Goal: Book appointment/travel/reservation

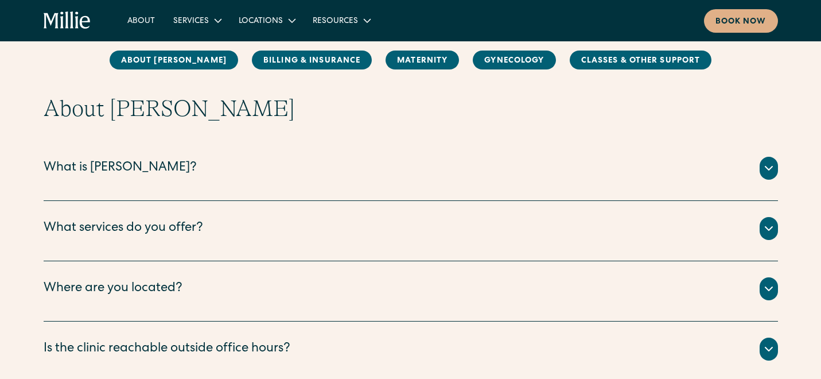
scroll to position [137, 0]
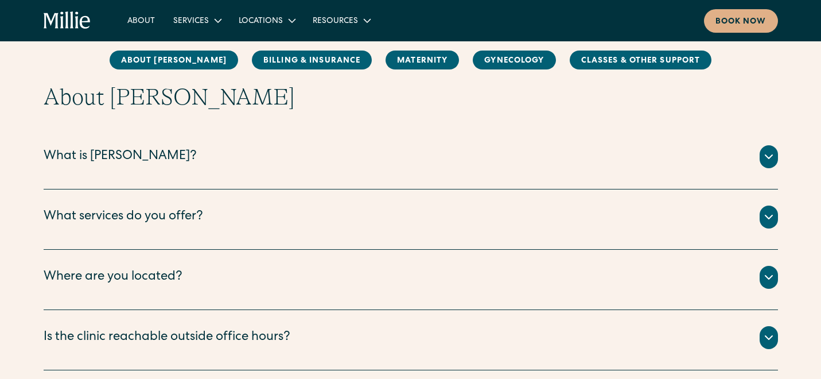
click at [563, 163] on div "What is Millie?" at bounding box center [411, 156] width 735 height 23
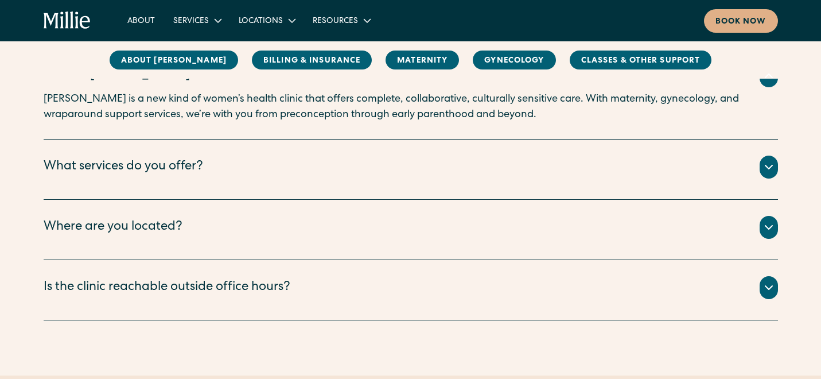
scroll to position [219, 0]
click at [563, 163] on div "What services do you offer?" at bounding box center [411, 165] width 735 height 23
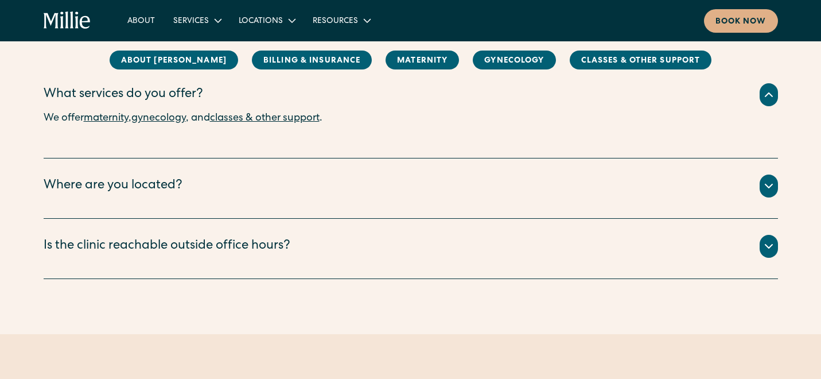
scroll to position [292, 0]
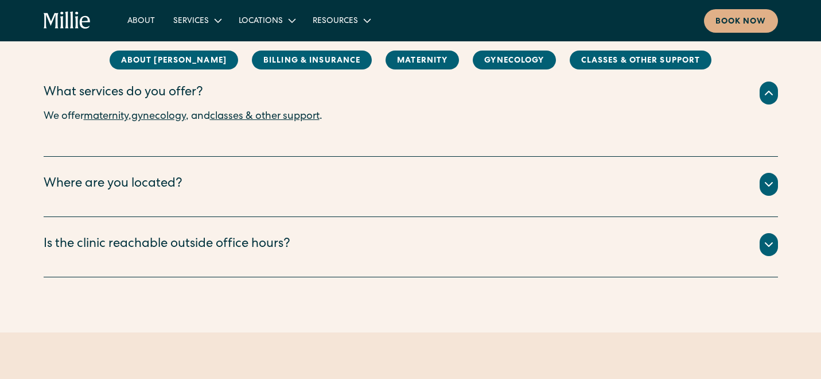
click at [561, 172] on div "Where are you located? We have two locations: Berkeley and South Bay. ‍ Our Ber…" at bounding box center [411, 187] width 735 height 60
click at [571, 181] on div "Where are you located?" at bounding box center [411, 184] width 735 height 23
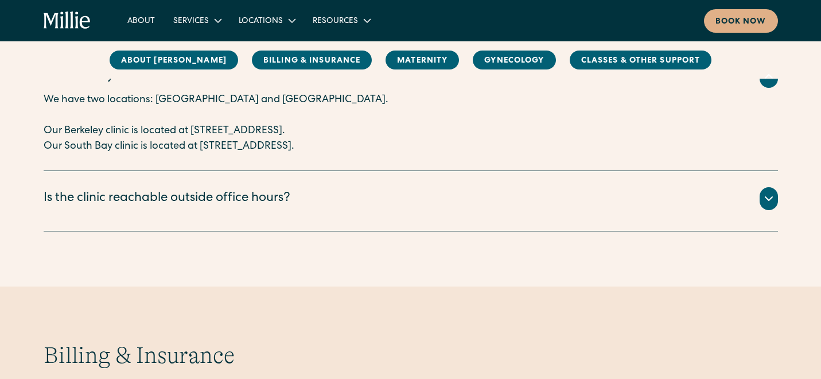
scroll to position [404, 0]
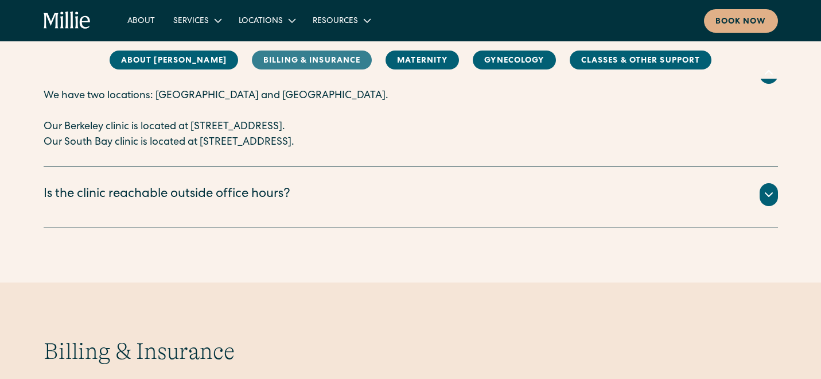
click at [332, 60] on link "Billing & Insurance" at bounding box center [312, 60] width 120 height 19
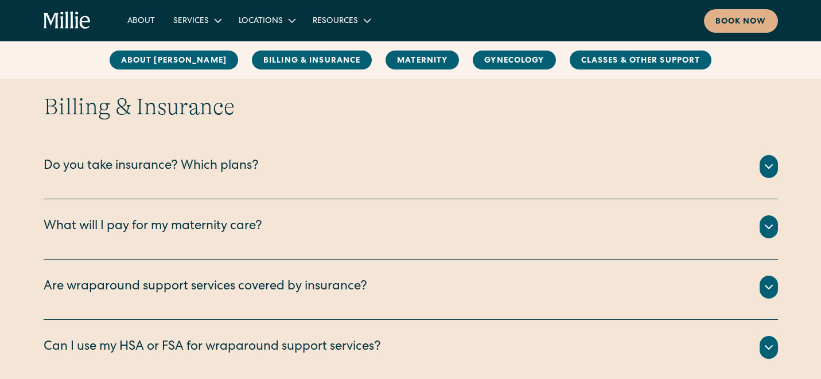
scroll to position [649, 0]
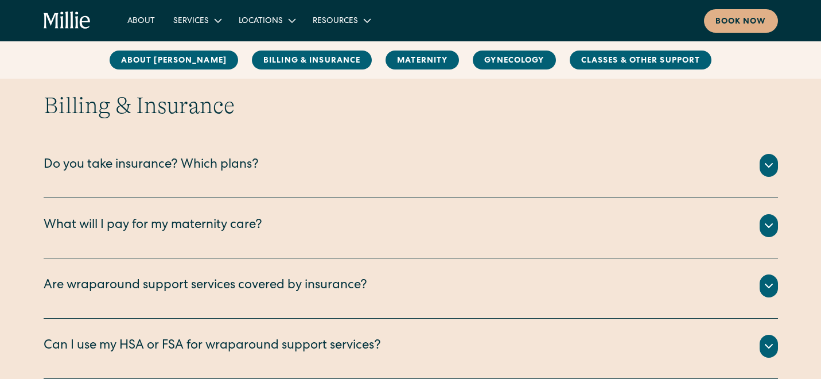
click at [381, 170] on div "Do you take insurance? Which plans?" at bounding box center [411, 165] width 735 height 23
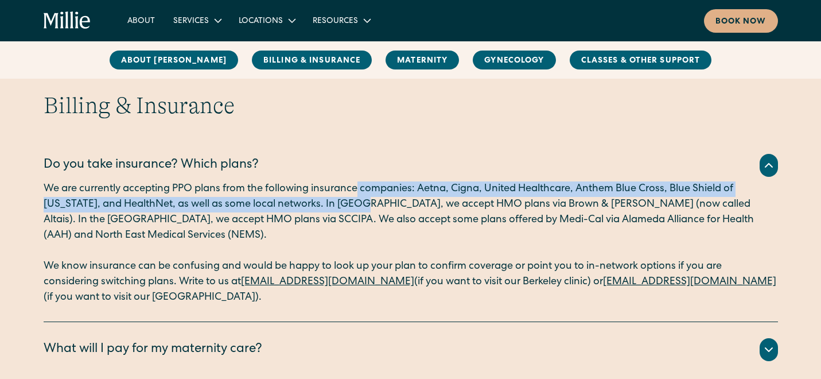
drag, startPoint x: 359, startPoint y: 191, endPoint x: 358, endPoint y: 211, distance: 20.1
click at [358, 211] on p "We are currently accepting PPO plans from the following insurance companies: Ae…" at bounding box center [411, 212] width 735 height 62
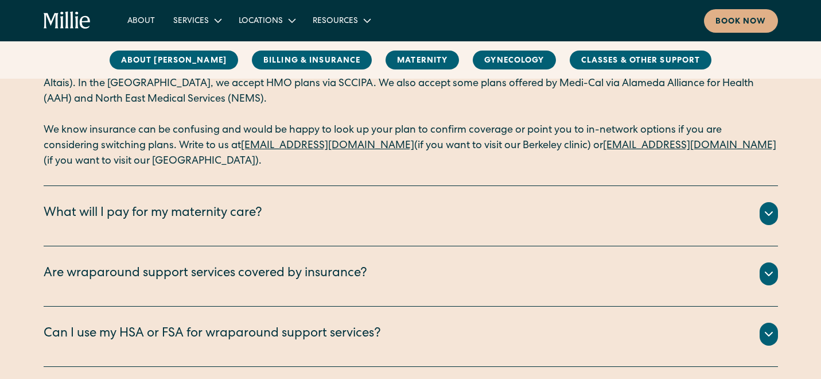
scroll to position [788, 0]
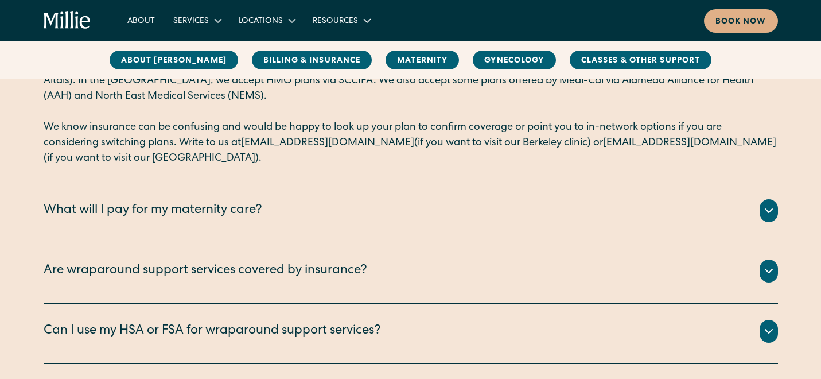
click at [355, 218] on div "What will I pay for my maternity care?" at bounding box center [411, 210] width 735 height 23
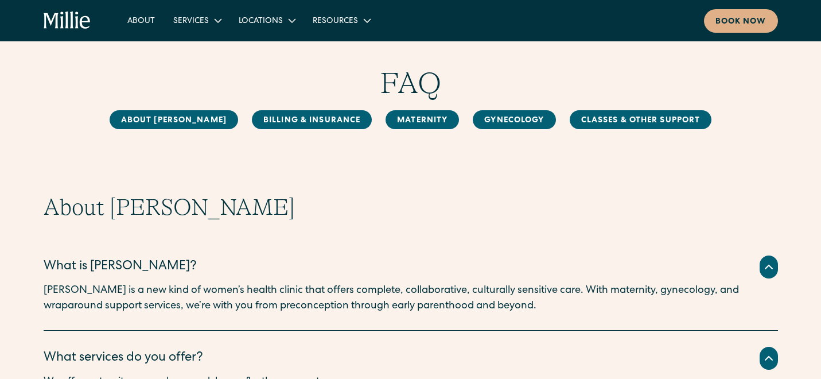
scroll to position [0, 0]
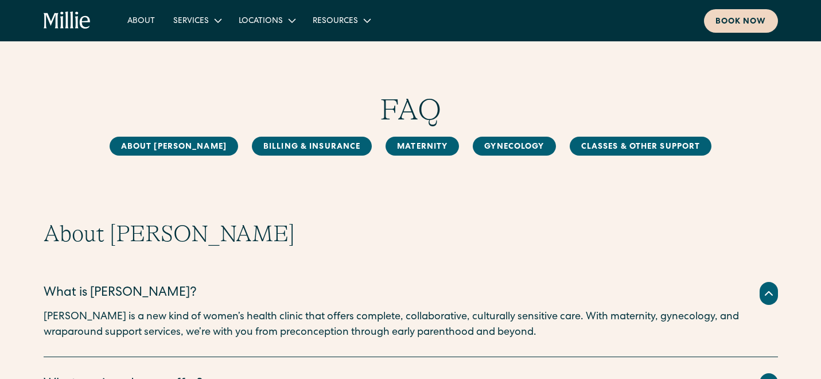
click at [719, 21] on div "Book now" at bounding box center [741, 22] width 51 height 12
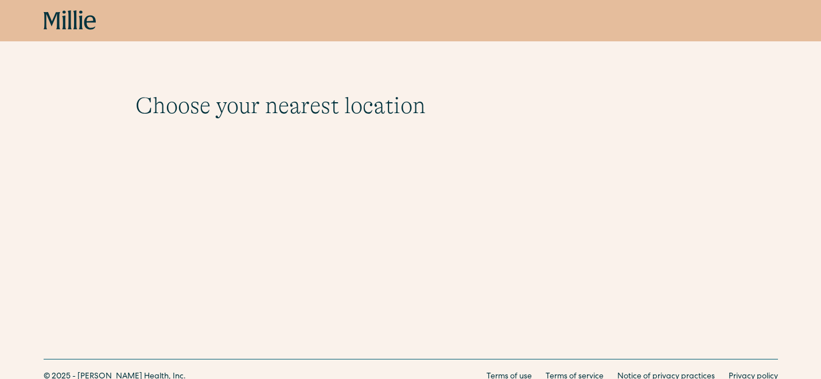
scroll to position [45, 0]
click at [68, 14] on icon at bounding box center [69, 19] width 4 height 19
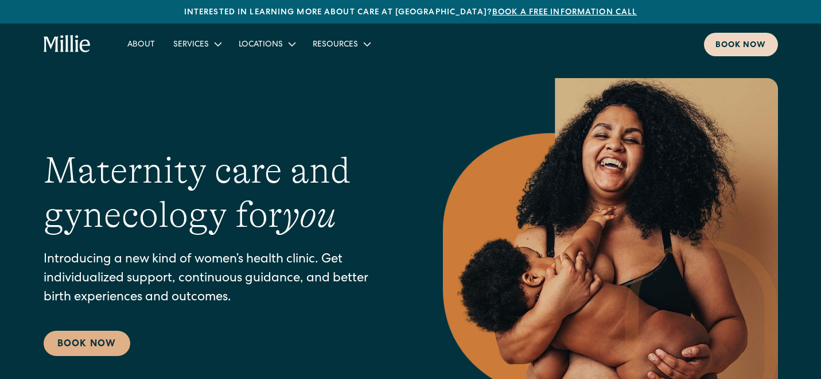
click at [739, 42] on div "Book now" at bounding box center [741, 46] width 51 height 12
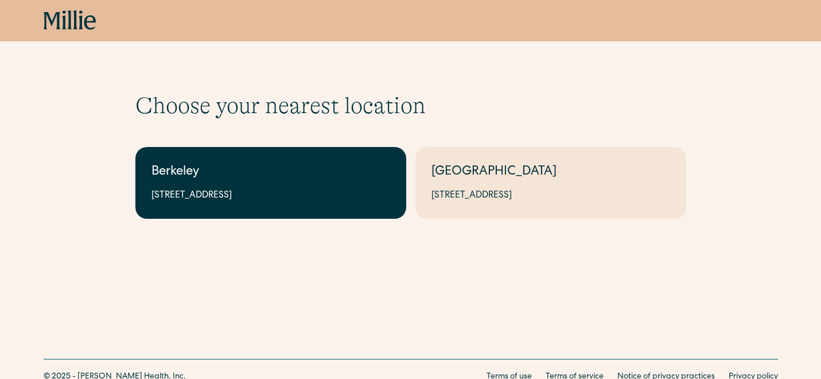
click at [293, 181] on div "Berkeley" at bounding box center [271, 172] width 239 height 19
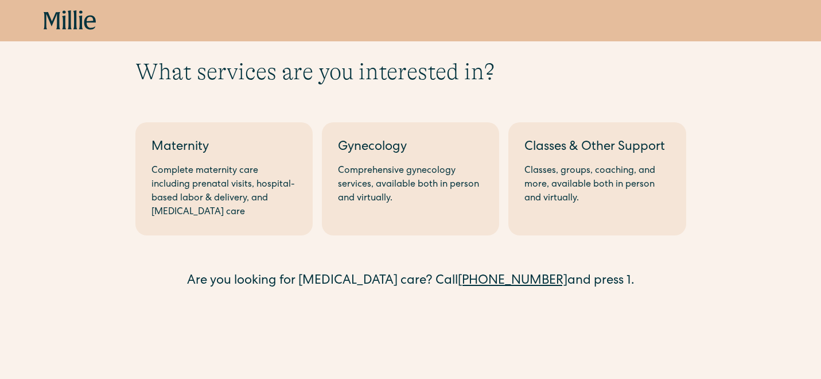
scroll to position [34, 0]
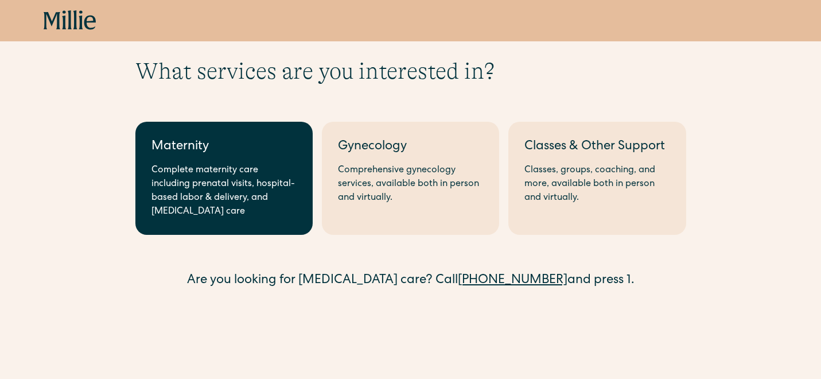
click at [250, 171] on div "Complete maternity care including prenatal visits, hospital-based labor & deliv…" at bounding box center [224, 191] width 145 height 55
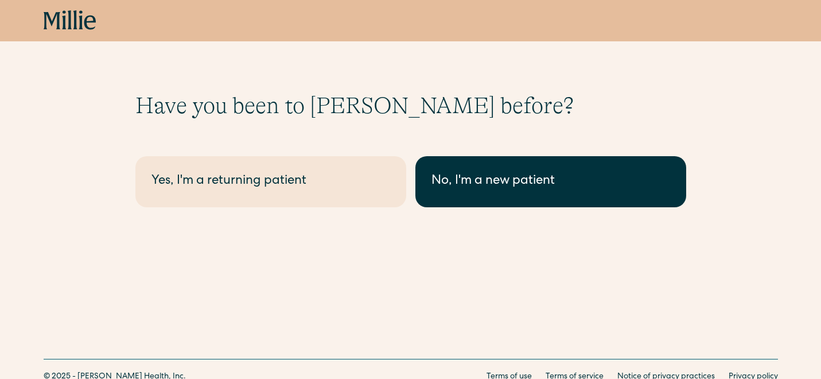
click at [489, 175] on div "No, I'm a new patient" at bounding box center [551, 181] width 239 height 19
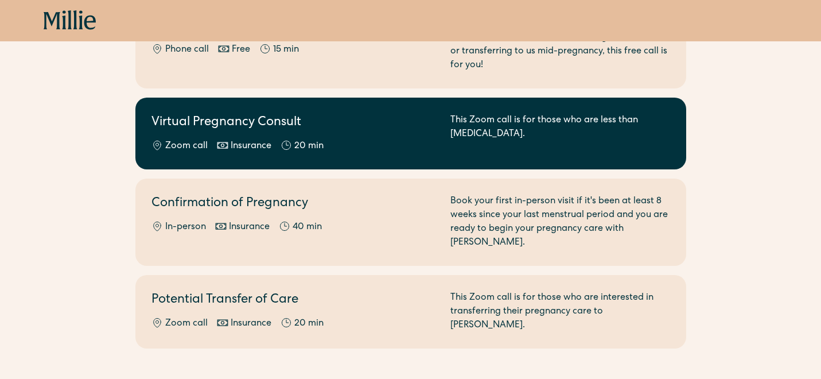
scroll to position [183, 0]
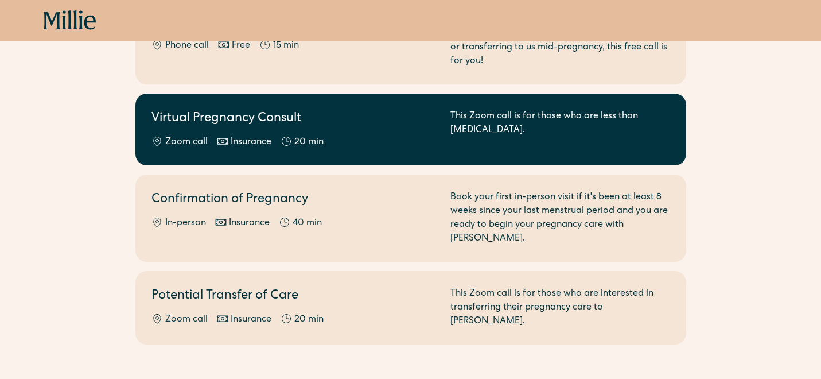
click at [375, 135] on div "Zoom call Insurance 20 min" at bounding box center [294, 142] width 285 height 14
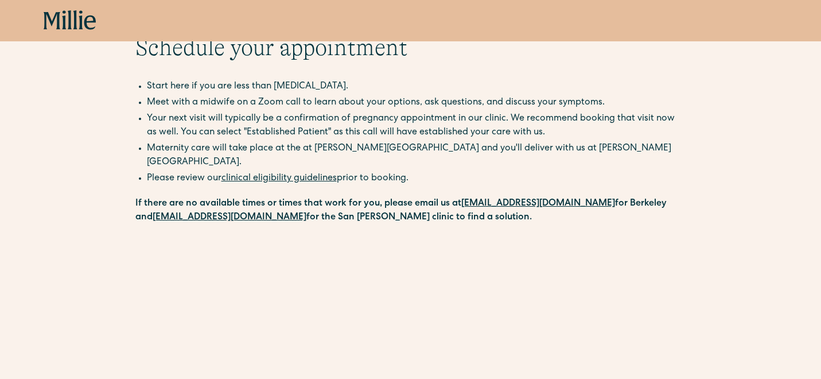
scroll to position [59, 0]
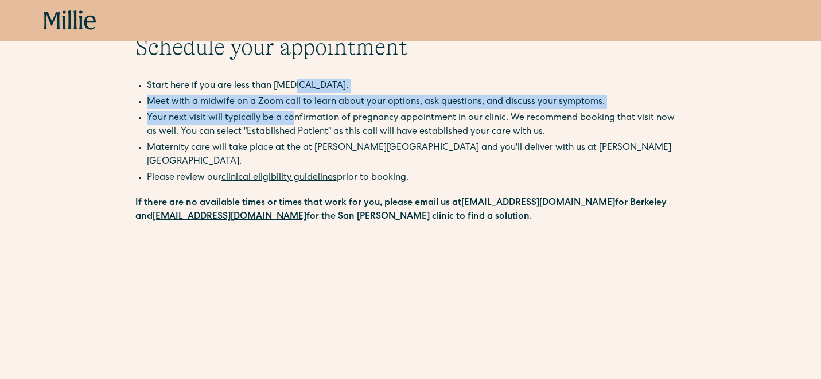
drag, startPoint x: 294, startPoint y: 89, endPoint x: 292, endPoint y: 121, distance: 32.2
click at [292, 121] on ul "Start here if you are less than 8 weeks pregnant. Meet with a midwife on a Zoom…" at bounding box center [410, 110] width 551 height 62
click at [292, 121] on li "Your next visit will typically be a confirmation of pregnancy appointment in ou…" at bounding box center [417, 125] width 540 height 28
drag, startPoint x: 293, startPoint y: 100, endPoint x: 293, endPoint y: 119, distance: 18.4
click at [293, 119] on ul "Start here if you are less than 8 weeks pregnant. Meet with a midwife on a Zoom…" at bounding box center [410, 110] width 551 height 62
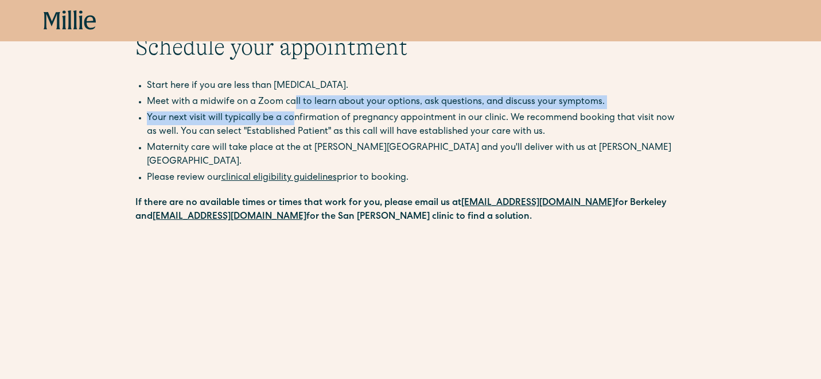
click at [293, 119] on li "Your next visit will typically be a confirmation of pregnancy appointment in ou…" at bounding box center [417, 125] width 540 height 28
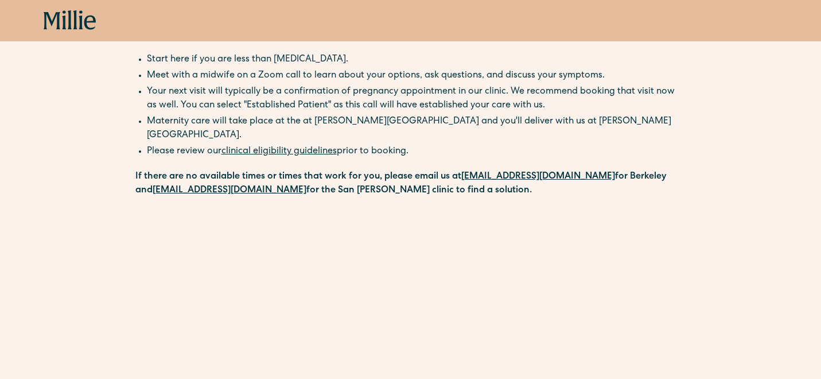
scroll to position [88, 0]
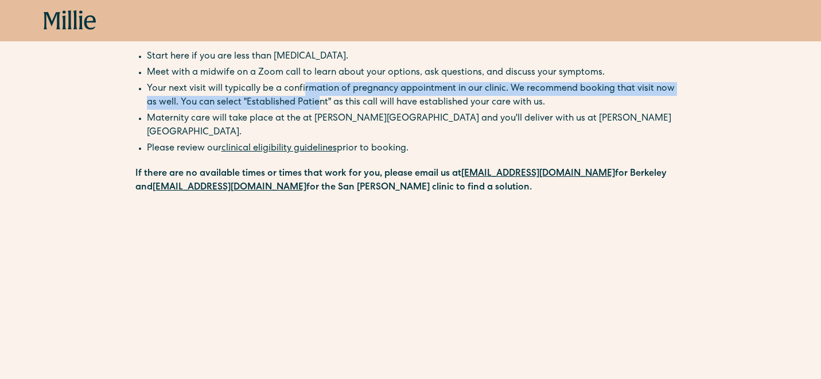
drag, startPoint x: 304, startPoint y: 83, endPoint x: 304, endPoint y: 104, distance: 20.7
click at [304, 104] on li "Your next visit will typically be a confirmation of pregnancy appointment in ou…" at bounding box center [417, 96] width 540 height 28
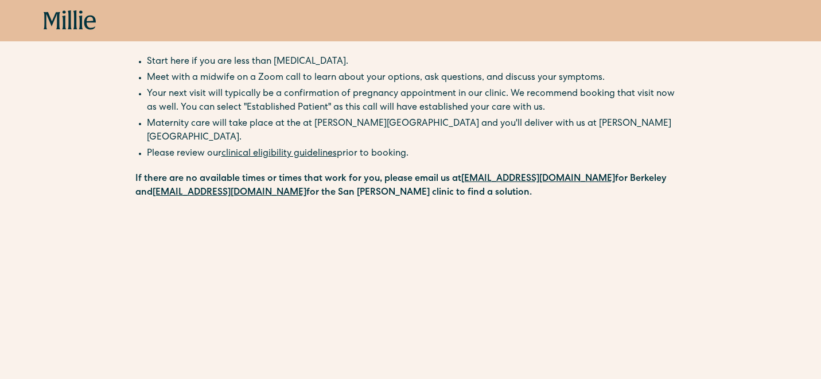
scroll to position [0, 0]
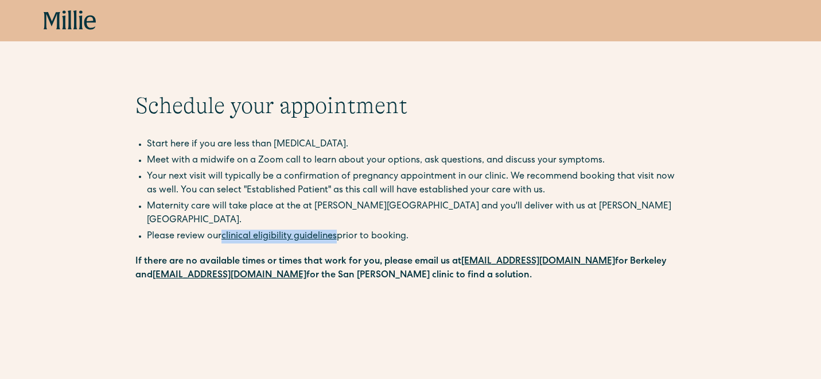
click at [68, 20] on icon at bounding box center [69, 19] width 4 height 19
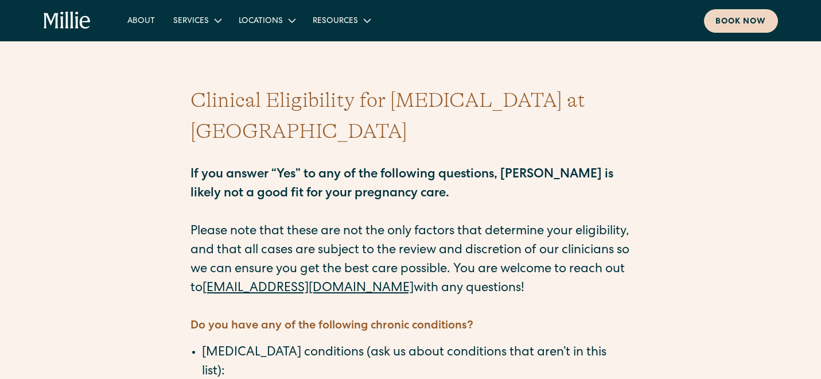
click at [732, 29] on link "Book now" at bounding box center [741, 21] width 74 height 24
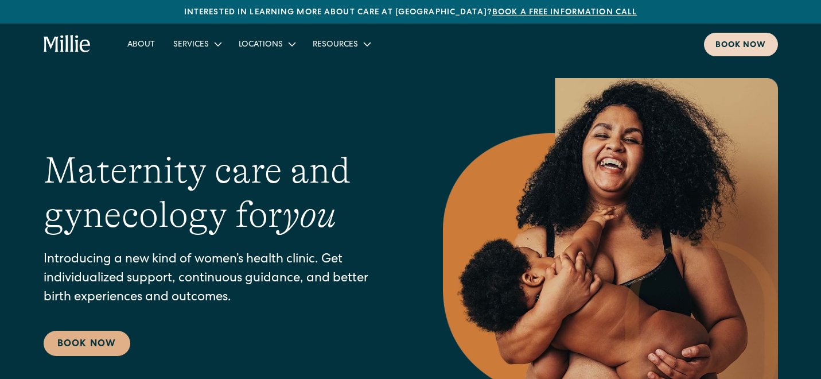
click at [730, 40] on div "Book now" at bounding box center [741, 46] width 51 height 12
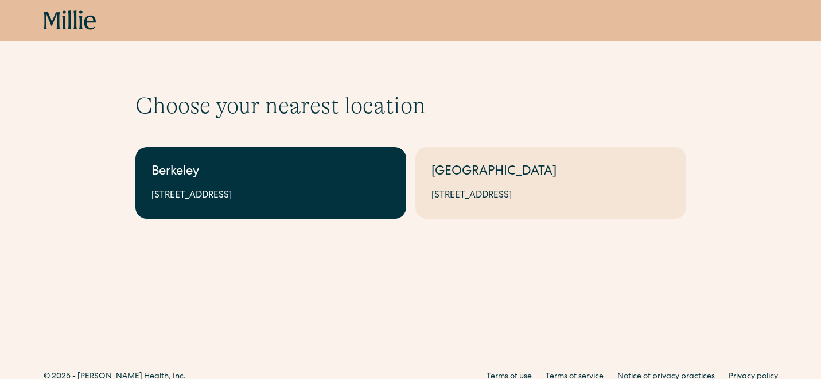
click at [328, 207] on link "Berkeley 2999 Regent St, Suite 524, Berkeley, CA 94705" at bounding box center [270, 183] width 271 height 72
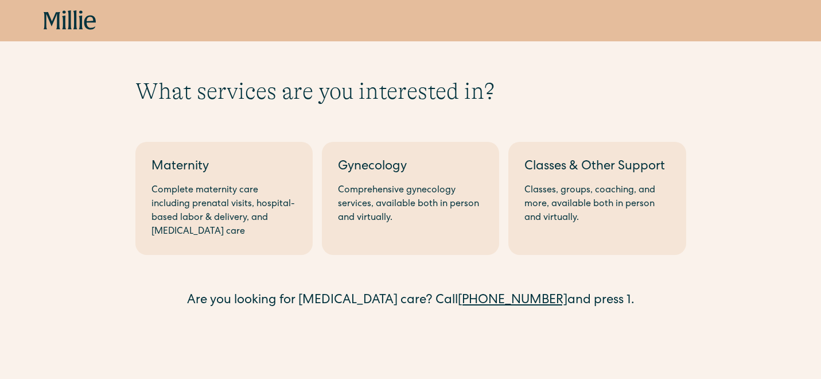
scroll to position [30, 0]
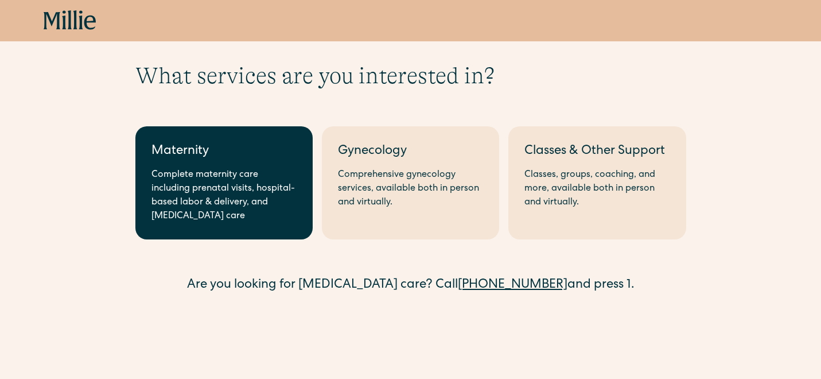
click at [237, 204] on div "Complete maternity care including prenatal visits, hospital-based labor & deliv…" at bounding box center [224, 195] width 145 height 55
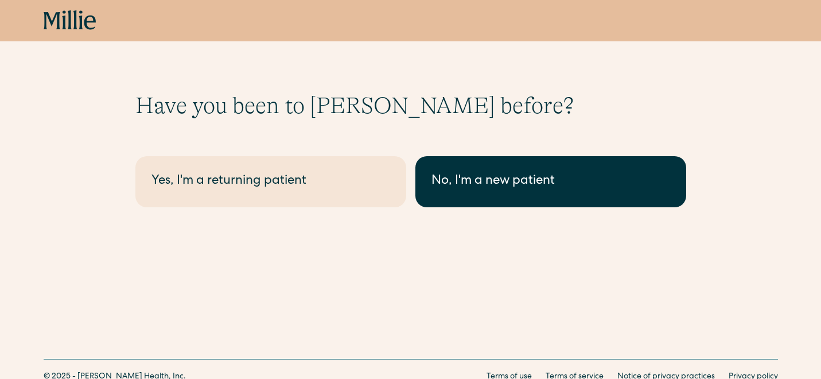
click at [501, 172] on div "No, I'm a new patient" at bounding box center [551, 181] width 239 height 19
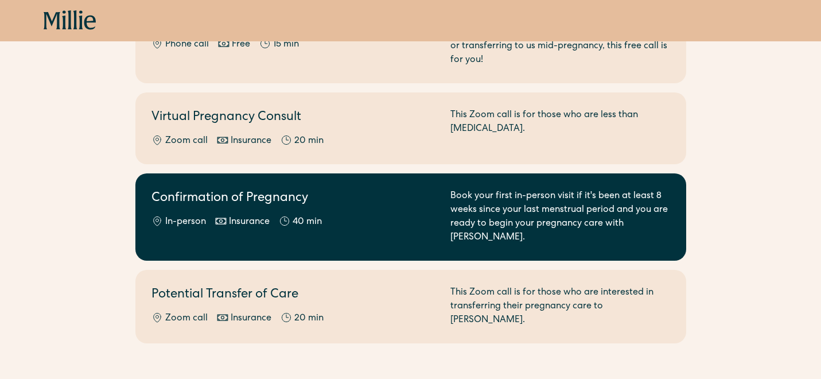
scroll to position [191, 0]
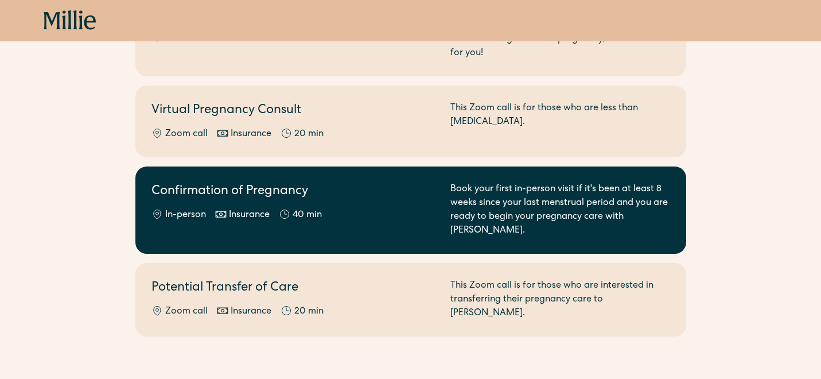
click at [399, 183] on h2 "Confirmation of Pregnancy" at bounding box center [294, 192] width 285 height 19
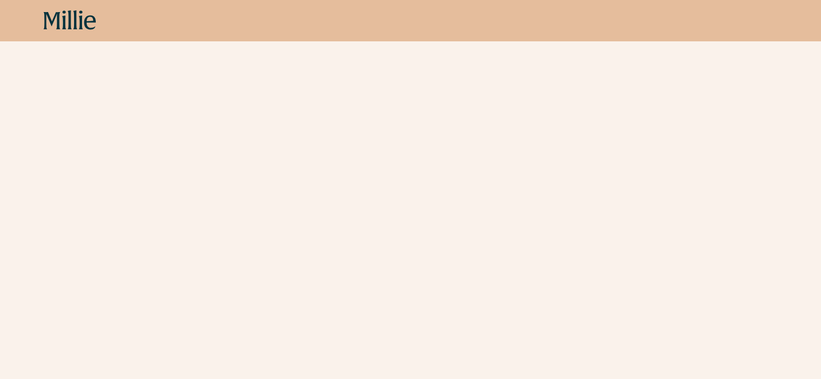
scroll to position [352, 0]
click at [80, 17] on icon at bounding box center [81, 19] width 4 height 19
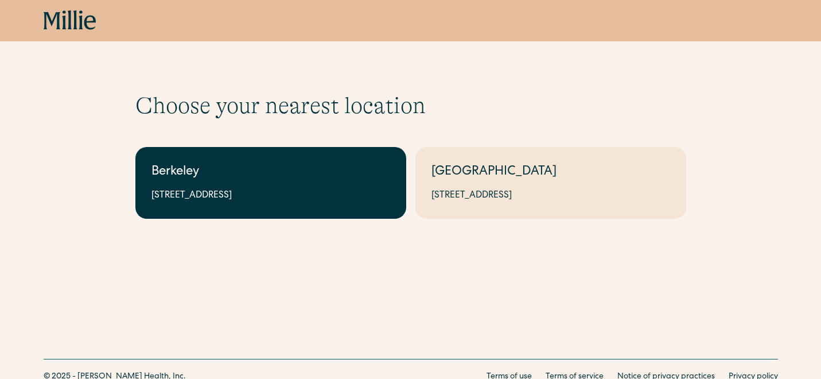
click at [329, 173] on div "Berkeley" at bounding box center [271, 172] width 239 height 19
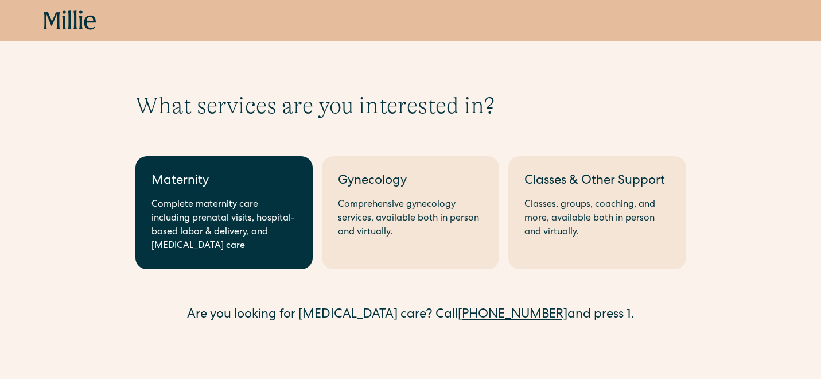
click at [223, 207] on div "Complete maternity care including prenatal visits, hospital-based labor & deliv…" at bounding box center [224, 225] width 145 height 55
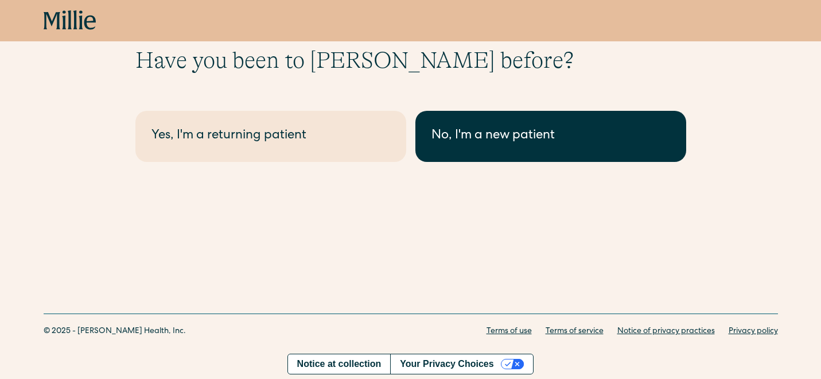
click at [544, 145] on div "No, I'm a new patient" at bounding box center [551, 136] width 239 height 19
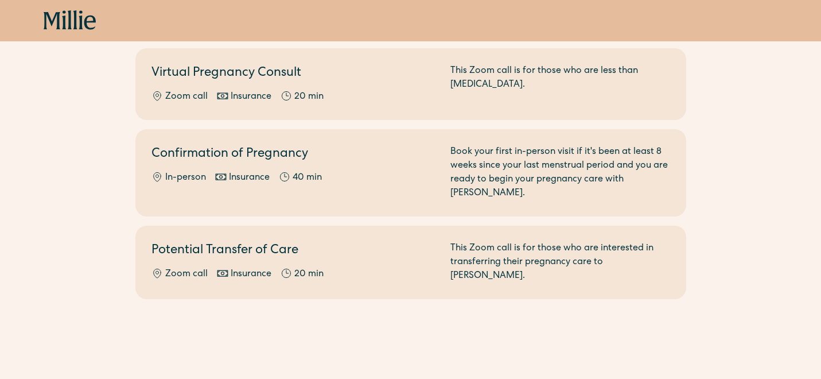
scroll to position [228, 0]
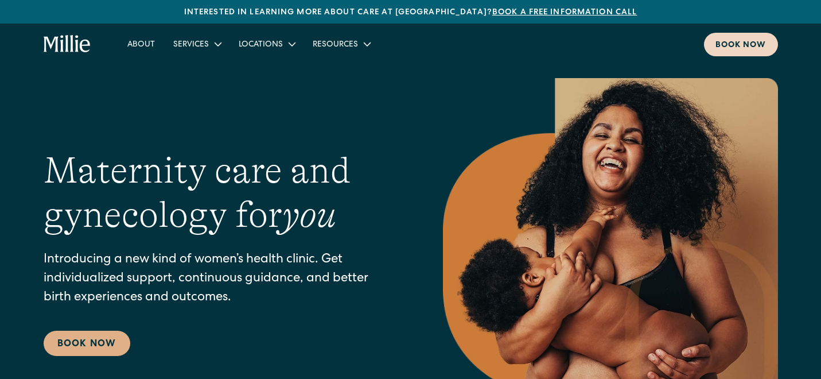
click at [732, 41] on div "Book now" at bounding box center [741, 46] width 51 height 12
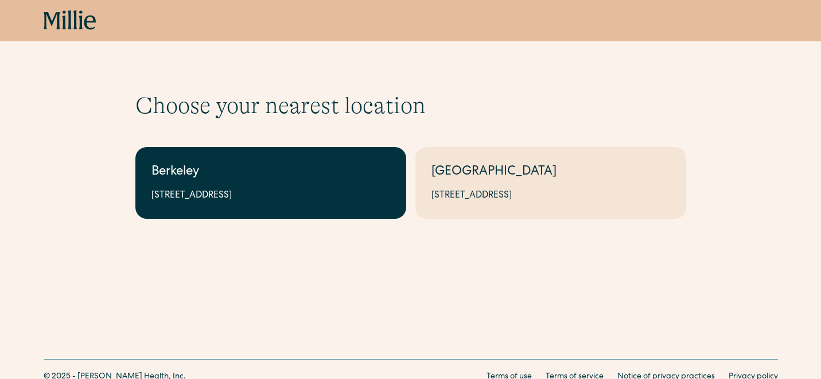
click at [308, 148] on link "Berkeley 2999 Regent St, Suite 524, Berkeley, CA 94705" at bounding box center [270, 183] width 271 height 72
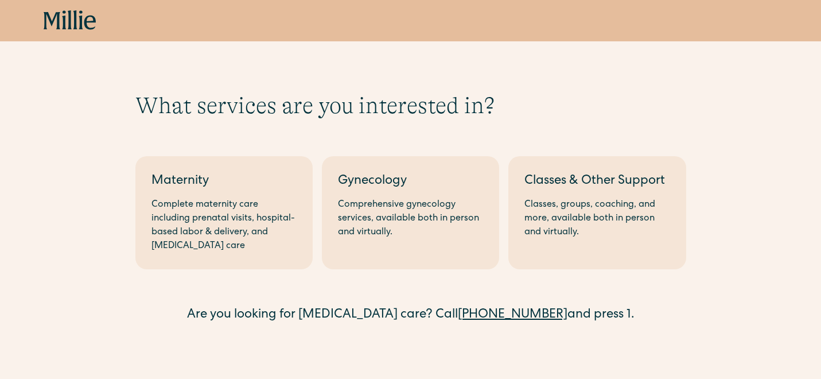
click at [308, 148] on div "Berkeley Maternity Complete maternity care including prenatal visits, hospital-…" at bounding box center [410, 236] width 551 height 178
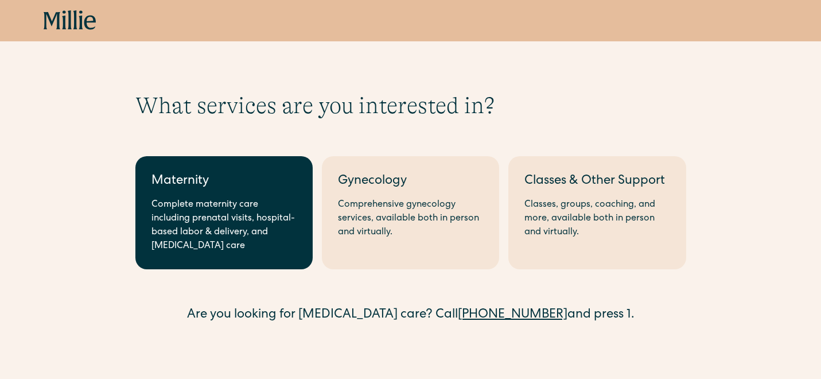
click at [269, 196] on link "Maternity Complete maternity care including prenatal visits, hospital-based lab…" at bounding box center [223, 212] width 177 height 113
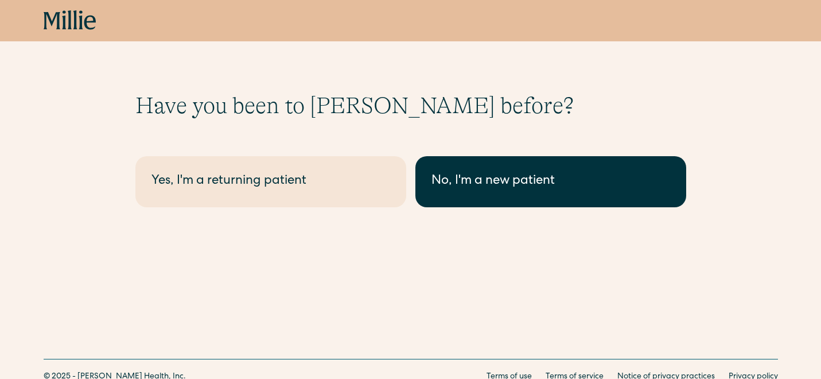
click at [451, 192] on link "No, I'm a new patient" at bounding box center [551, 181] width 271 height 51
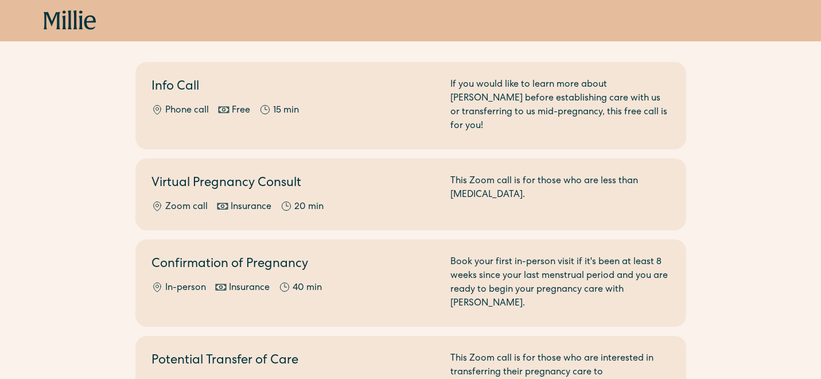
scroll to position [131, 0]
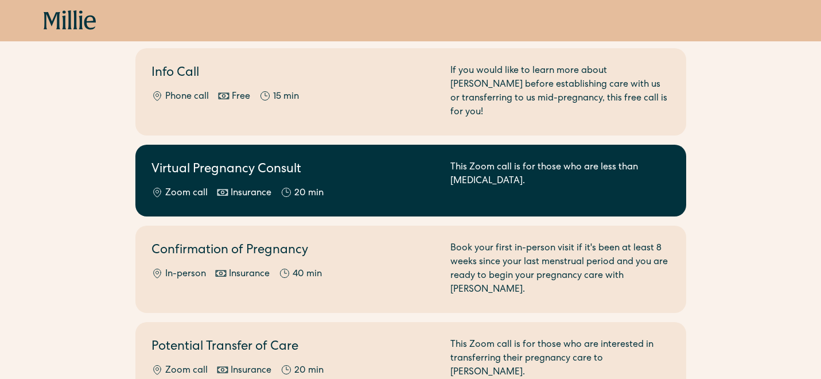
click at [373, 187] on div "Zoom call Insurance 20 min" at bounding box center [294, 194] width 285 height 14
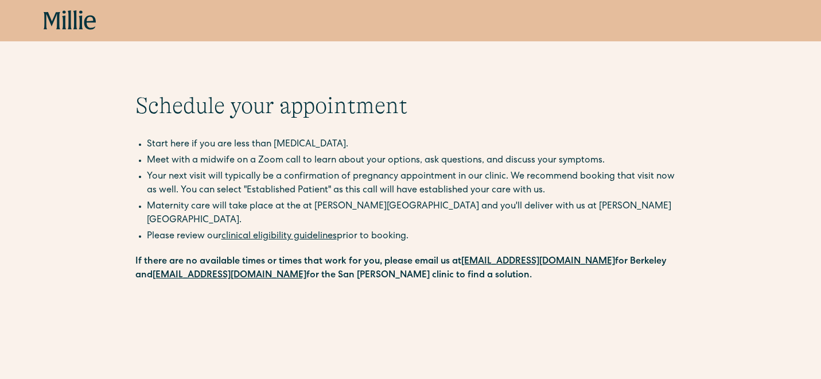
click at [80, 18] on icon at bounding box center [81, 19] width 4 height 19
